Goal: Register for event/course

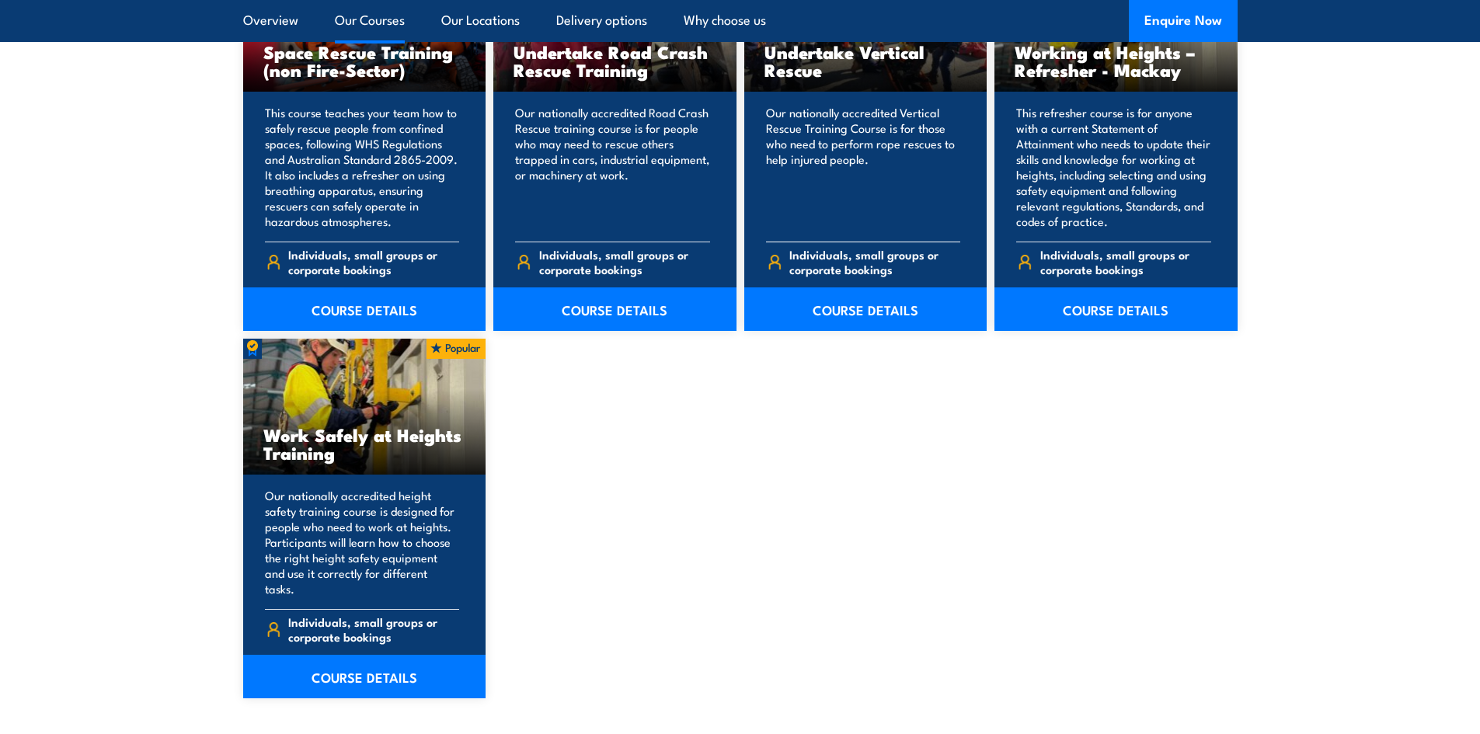
scroll to position [1710, 0]
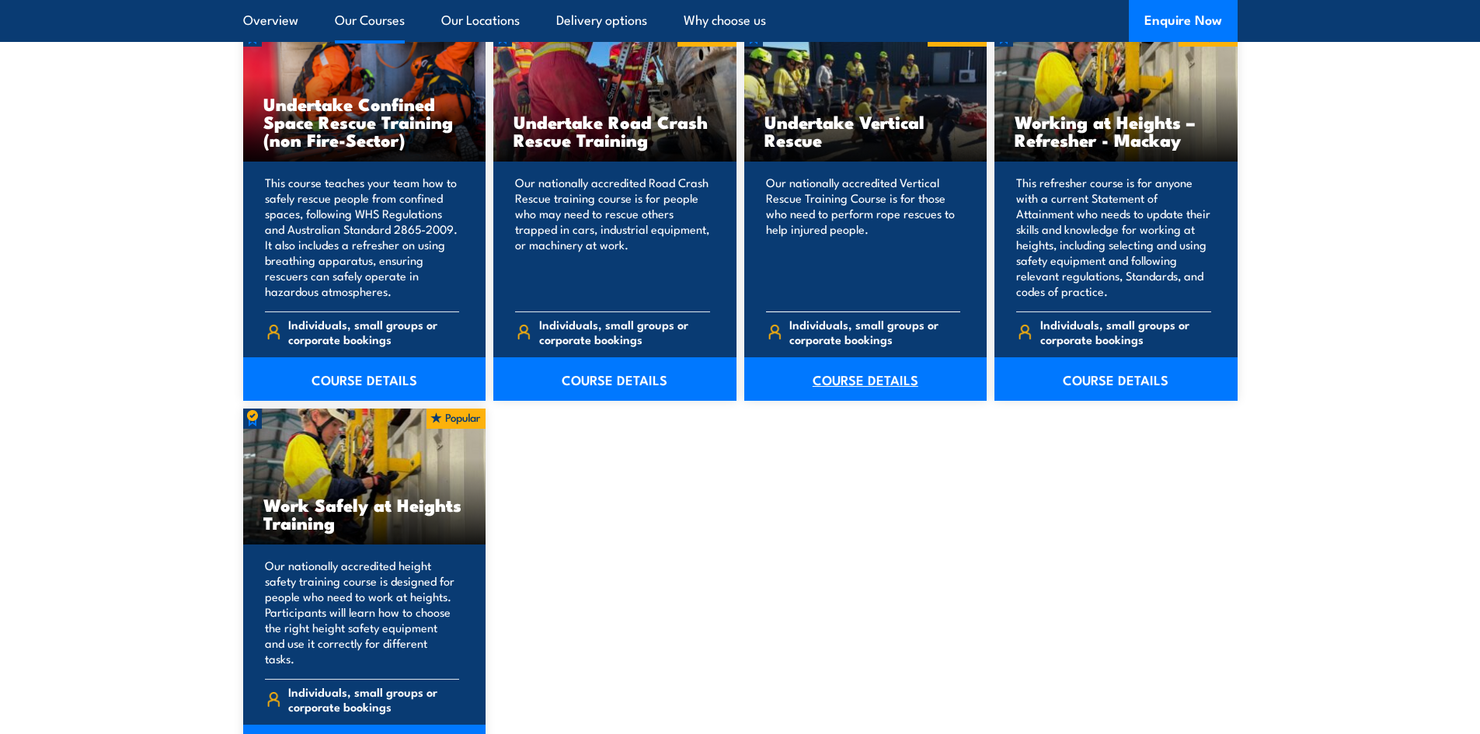
click at [879, 372] on link "COURSE DETAILS" at bounding box center [866, 379] width 243 height 44
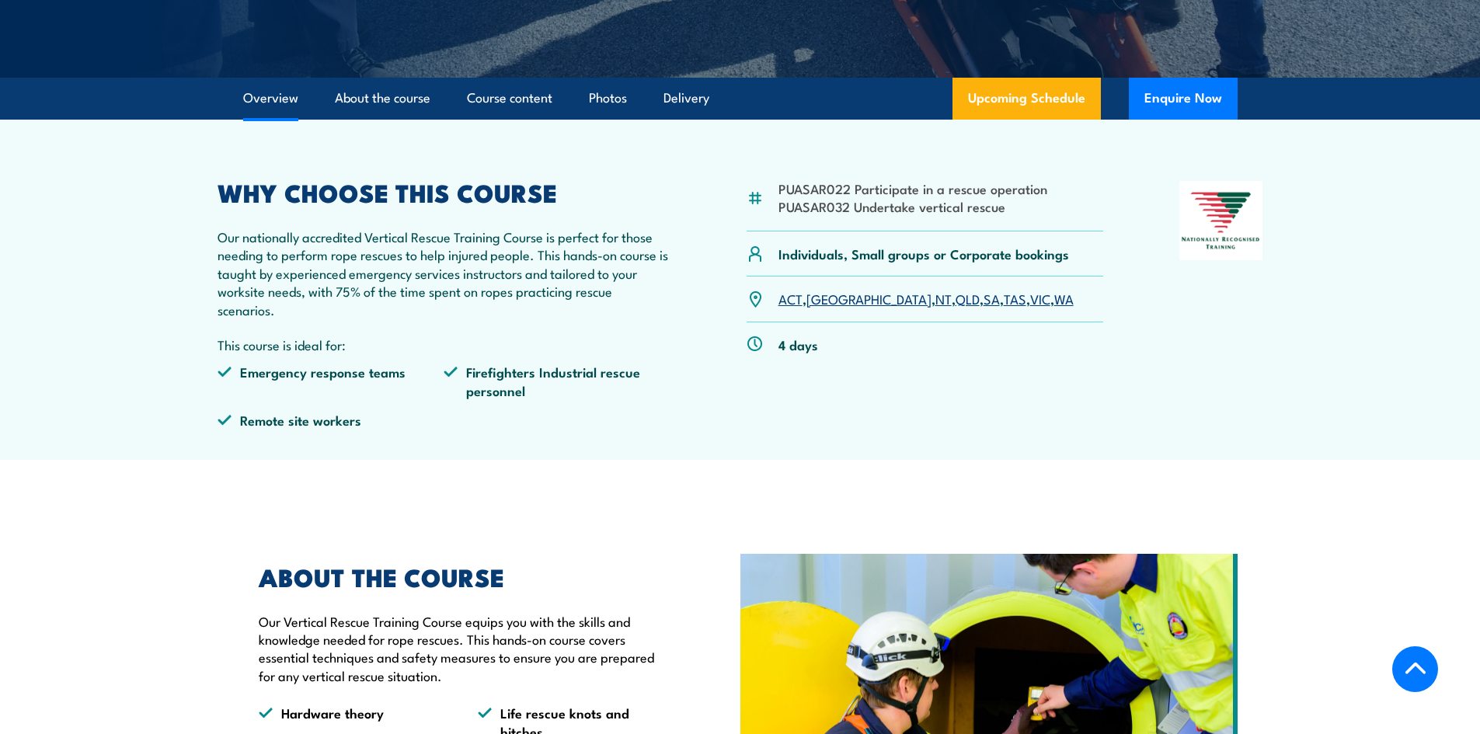
scroll to position [311, 0]
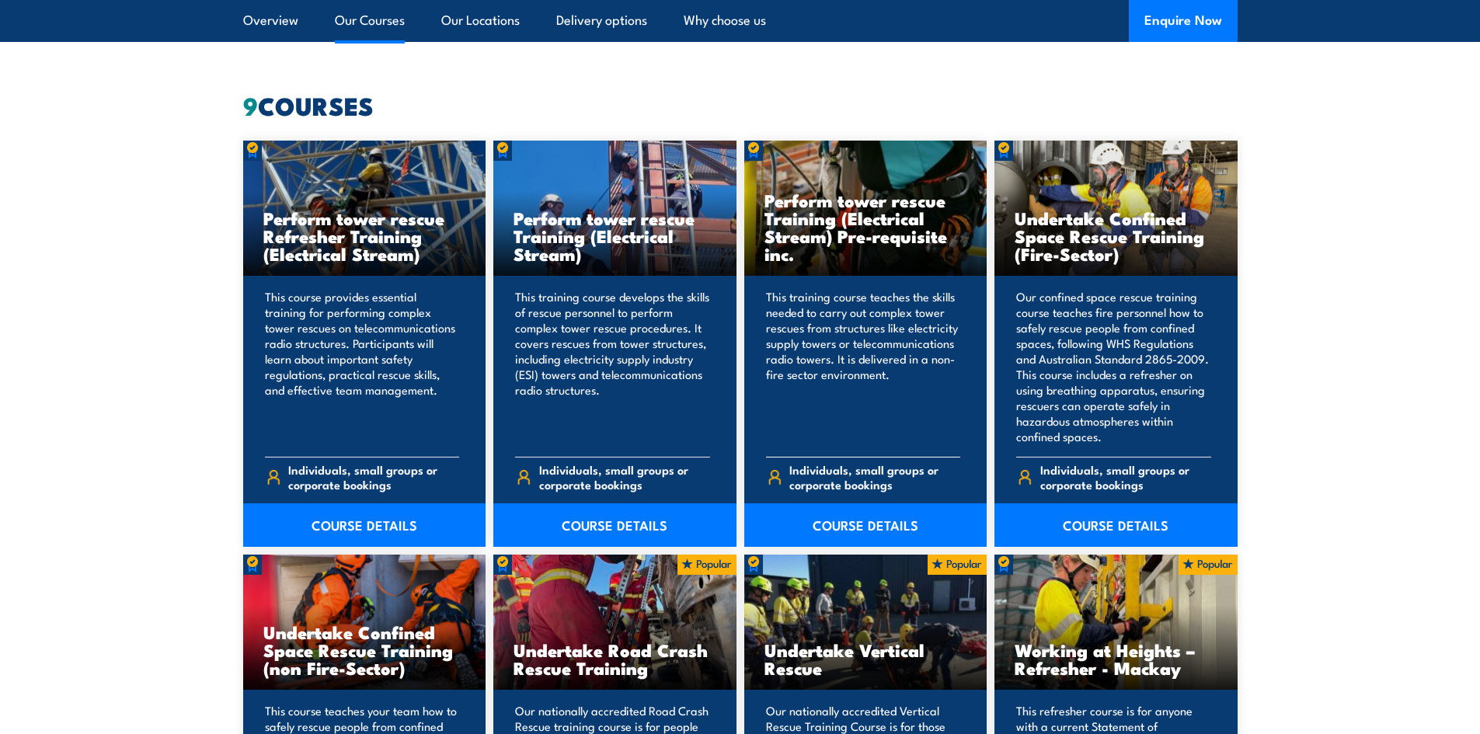
scroll to position [1166, 0]
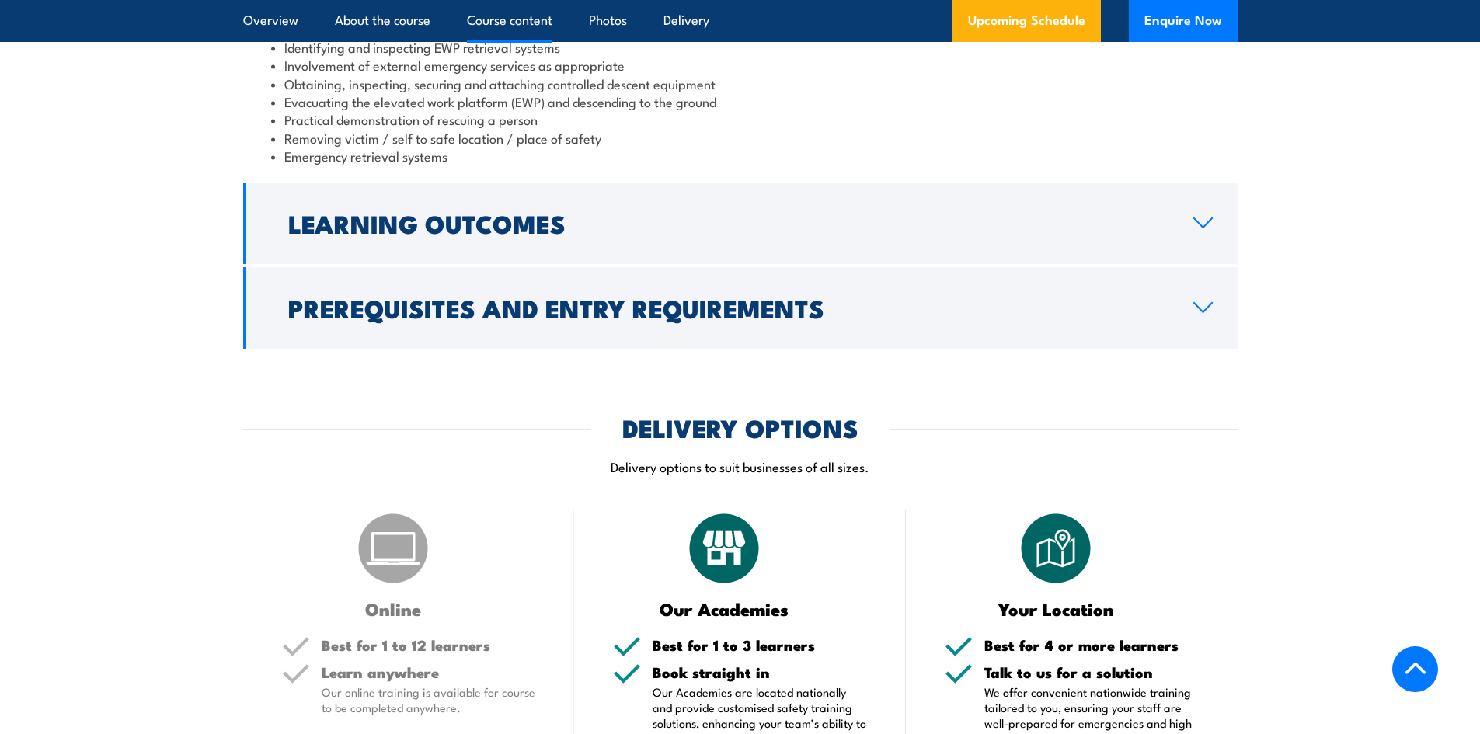
scroll to position [1632, 0]
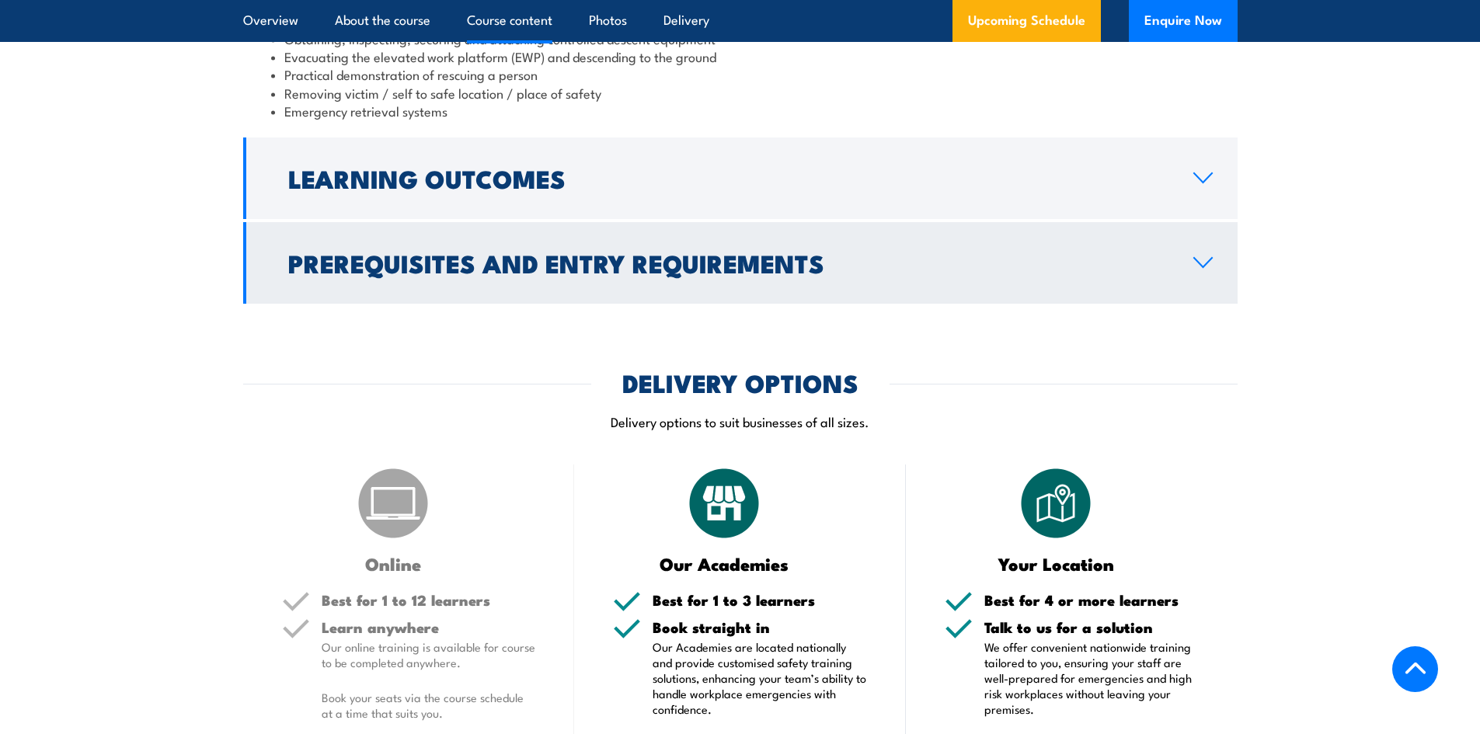
click at [1204, 260] on icon at bounding box center [1203, 262] width 21 height 12
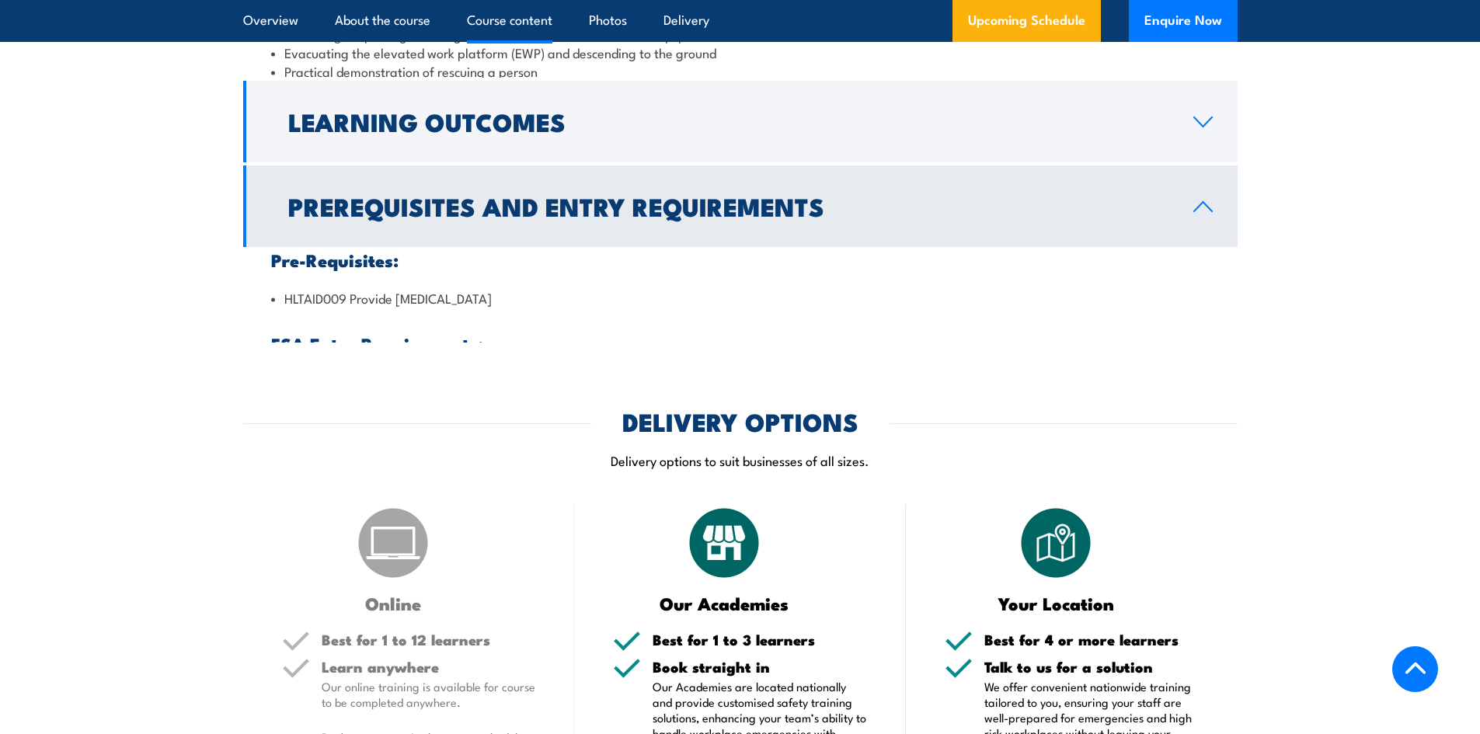
scroll to position [1557, 0]
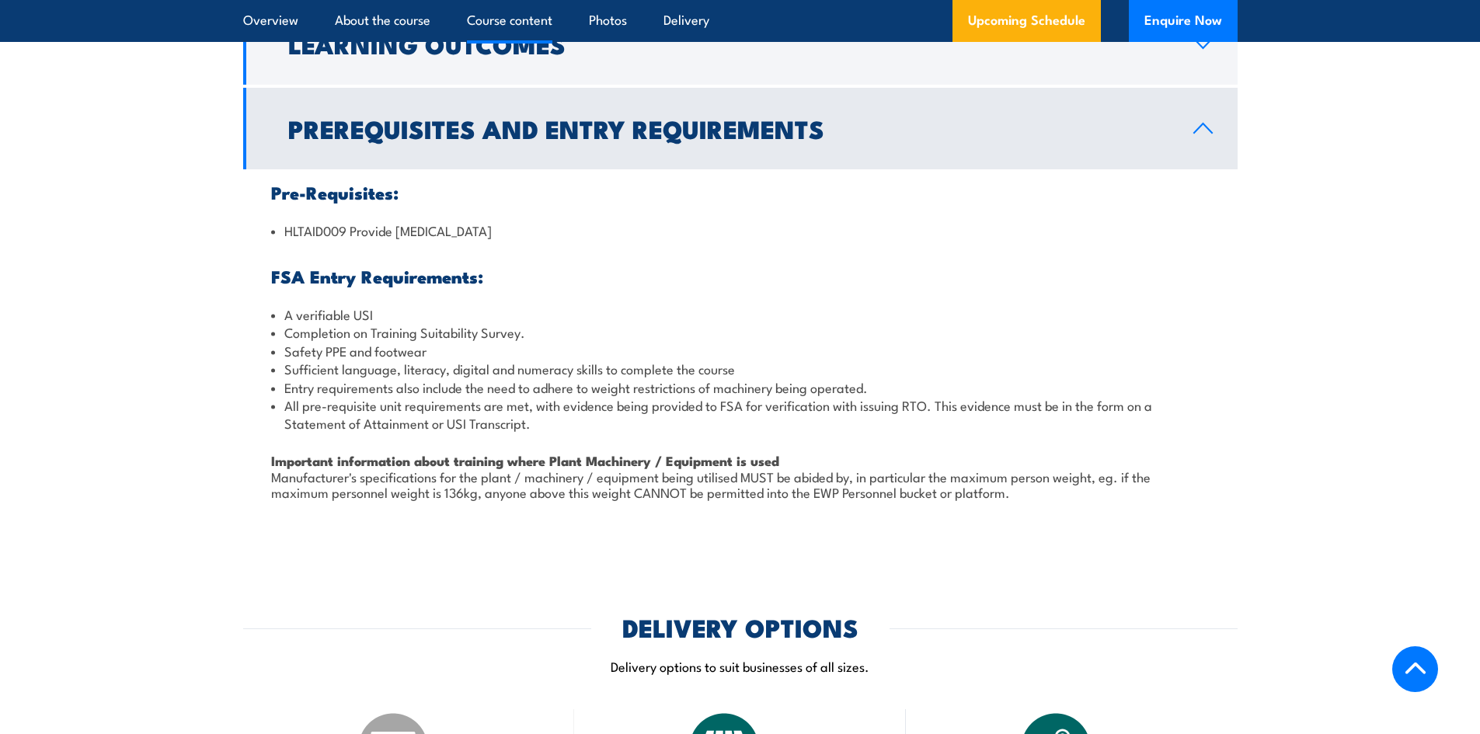
click at [1204, 260] on ul "HLTAID009 Provide Cardiopulmonary Resuscitation FSA Entry Requirements: A verif…" at bounding box center [740, 368] width 939 height 294
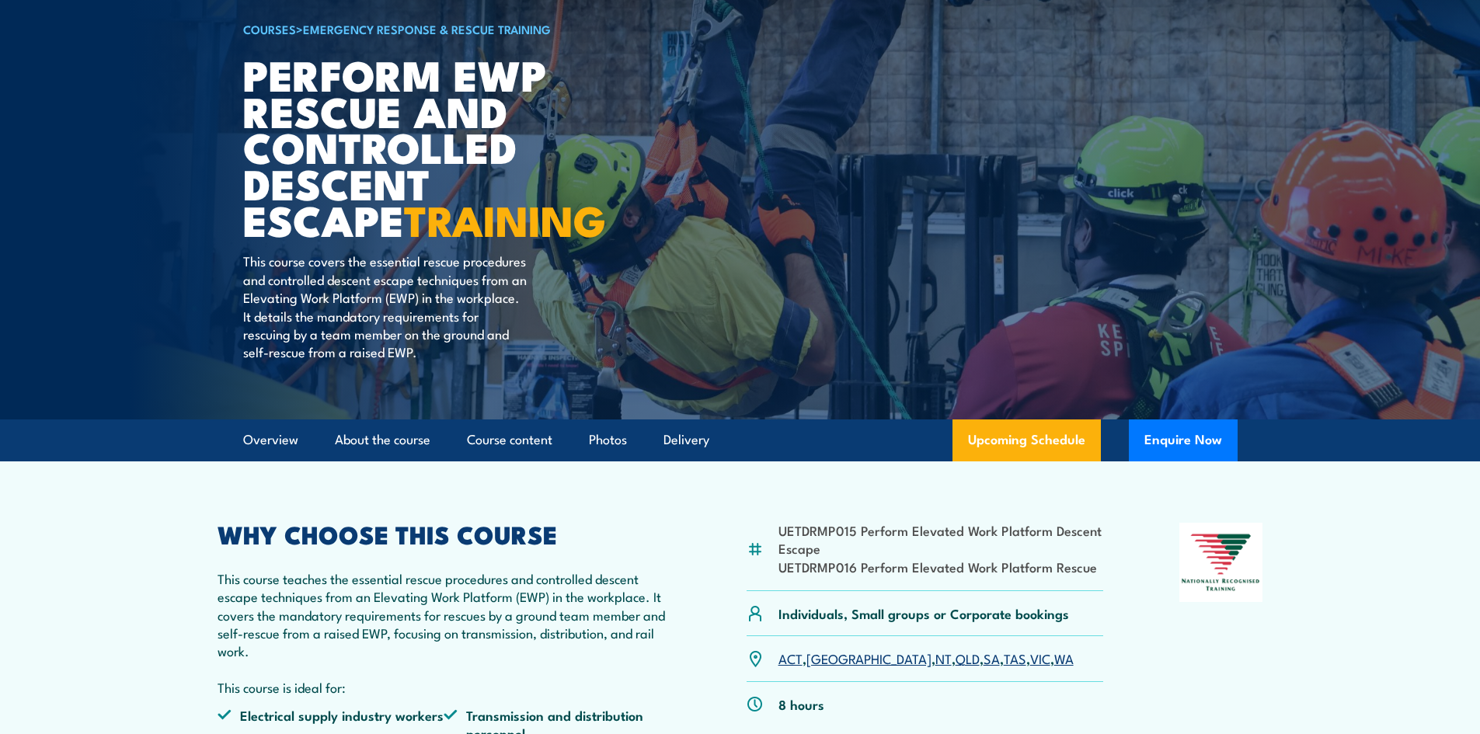
scroll to position [80, 0]
